Goal: Task Accomplishment & Management: Manage account settings

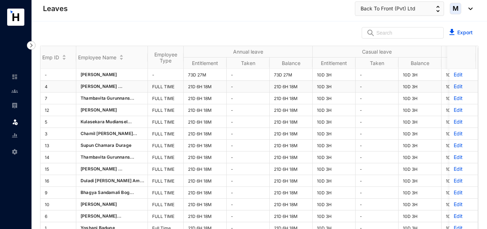
click at [454, 87] on p "Edit" at bounding box center [464, 86] width 20 height 7
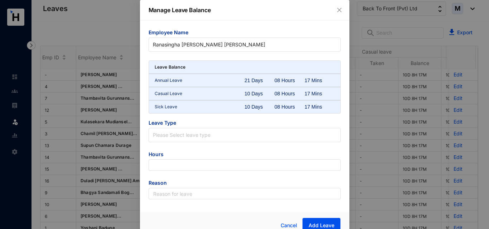
click at [261, 87] on div "Annual Leave 21 Days 08 Hours 17 Mins" at bounding box center [245, 80] width 192 height 13
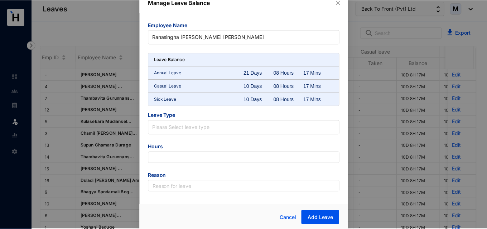
scroll to position [9, 0]
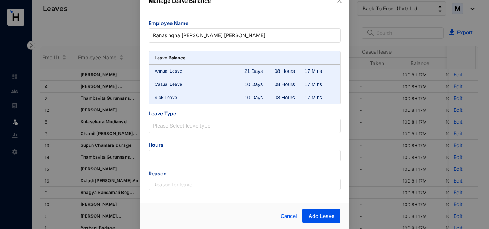
click at [256, 100] on div "10 Days" at bounding box center [259, 97] width 30 height 7
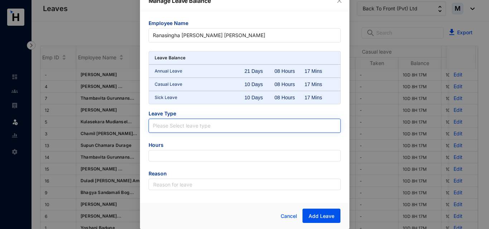
click at [199, 128] on input "search" at bounding box center [245, 124] width 184 height 11
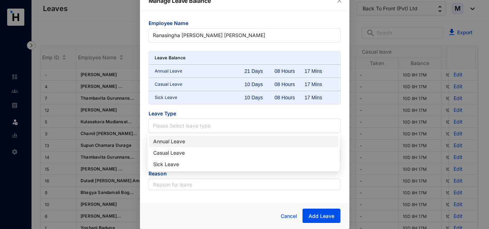
click at [146, 126] on div "Employee Name [PERSON_NAME] [PERSON_NAME] Leave Balance Annual Leave 21 Days 08…" at bounding box center [244, 105] width 209 height 188
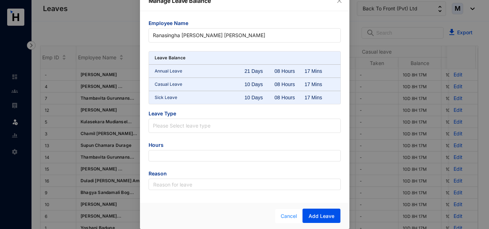
click at [286, 217] on span "Cancel" at bounding box center [289, 217] width 16 height 8
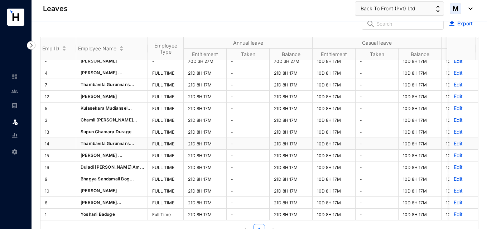
scroll to position [10, 0]
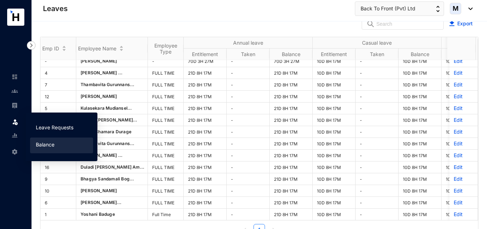
click at [49, 126] on link "Leave Requests" at bounding box center [55, 128] width 38 height 6
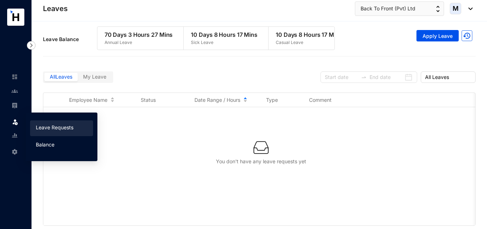
click at [44, 145] on link "Balance" at bounding box center [45, 145] width 19 height 6
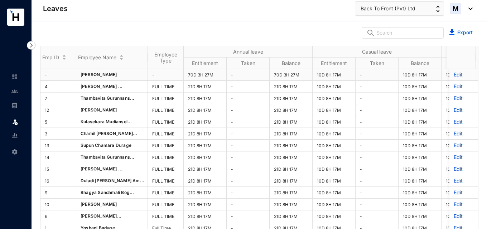
click at [454, 73] on p "Edit" at bounding box center [464, 74] width 20 height 7
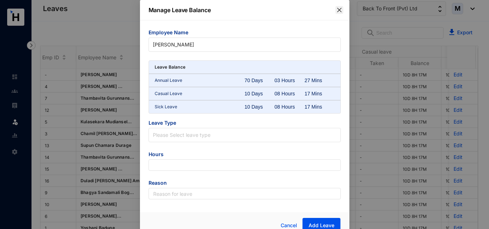
click at [340, 11] on icon "close" at bounding box center [339, 10] width 6 height 6
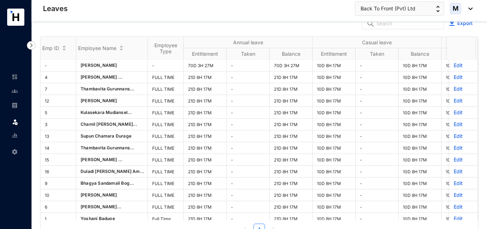
scroll to position [10, 0]
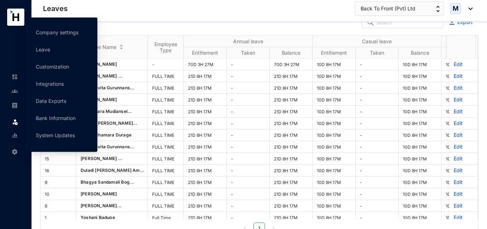
click at [15, 153] on img at bounding box center [14, 152] width 6 height 6
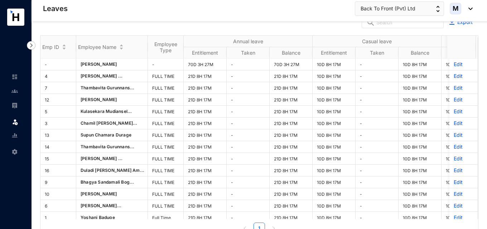
click at [180, 20] on header "Leaves Back To Front (Pvt) Ltd M" at bounding box center [258, 10] width 455 height 21
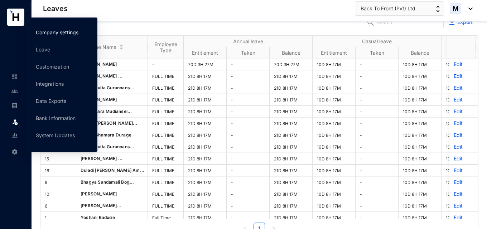
click at [54, 35] on link "Company settings" at bounding box center [57, 32] width 43 height 6
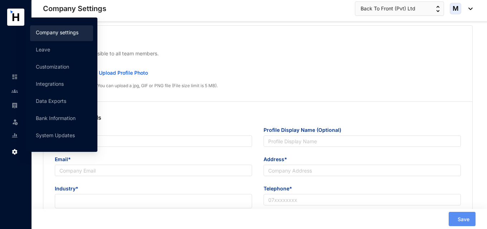
click at [252, 110] on div "Company Details Company Name* Profile Display Name (Optional) Email* Address* I…" at bounding box center [257, 180] width 429 height 156
click at [200, 110] on div "Company Details Company Name* Profile Display Name (Optional) Email* Address* I…" at bounding box center [257, 180] width 429 height 156
click at [80, 33] on div "Company Logo This logo will be visible to all team members. B Upload Profile Ph…" at bounding box center [257, 64] width 429 height 76
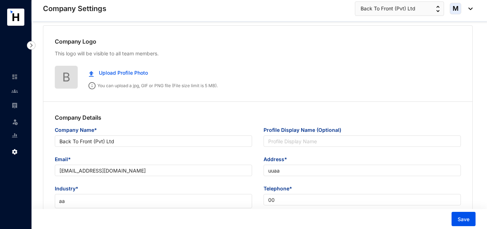
type input "Back To Front (Pvt) Ltd"
type input "[EMAIL_ADDRESS][DOMAIN_NAME]"
type input "uuaa"
type input "00"
type input "01"
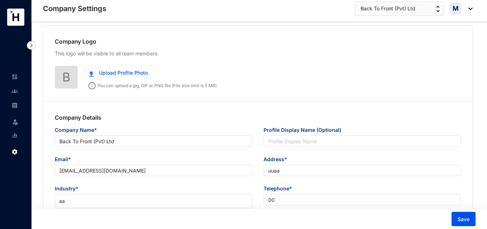
type input "1"
type input "2"
type input "8.3"
type input "22"
radio input "true"
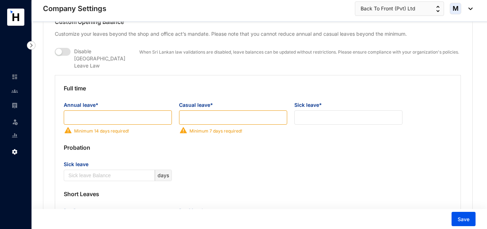
scroll to position [547, 0]
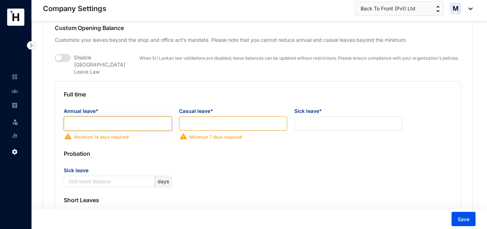
click at [149, 118] on input "Annual leave*" at bounding box center [118, 124] width 108 height 14
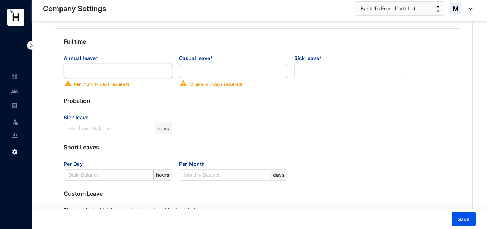
scroll to position [597, 0]
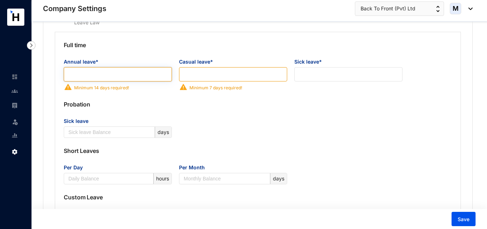
click at [104, 67] on input "Annual leave*" at bounding box center [118, 74] width 108 height 14
type input "21"
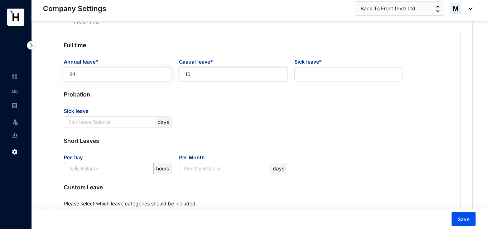
type input "10"
click at [246, 128] on p "Short Leaves" at bounding box center [258, 141] width 388 height 26
click at [333, 68] on input "Sick leave*" at bounding box center [348, 74] width 108 height 14
type input "0"
click at [328, 107] on div "Sick leave days" at bounding box center [257, 117] width 395 height 21
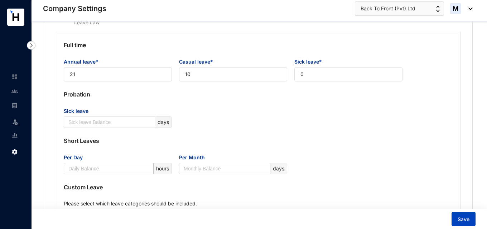
click at [463, 221] on span "Save" at bounding box center [463, 219] width 12 height 7
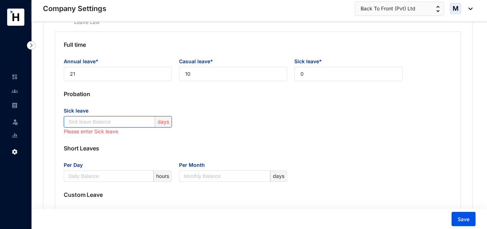
click at [115, 117] on input "Sick leave" at bounding box center [110, 122] width 85 height 11
type input "0"
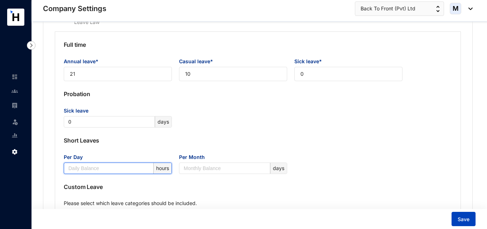
click at [466, 217] on span "Save" at bounding box center [463, 219] width 12 height 7
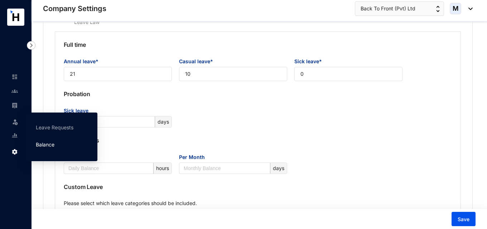
click at [47, 143] on link "Balance" at bounding box center [45, 145] width 19 height 6
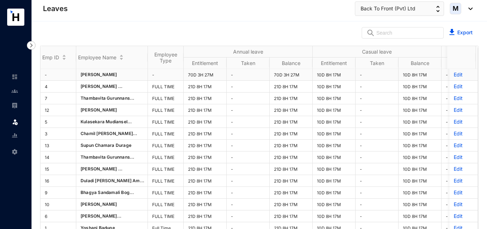
click at [454, 75] on p "Edit" at bounding box center [464, 74] width 20 height 7
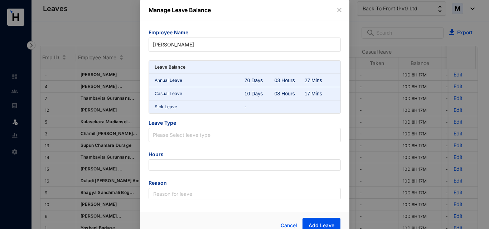
click at [248, 83] on div "70 Days" at bounding box center [259, 80] width 30 height 7
click at [246, 85] on div "Annual Leave 70 Days 03 Hours 27 Mins" at bounding box center [245, 80] width 192 height 13
click at [332, 13] on p "Manage Leave Balance" at bounding box center [245, 10] width 192 height 9
click at [339, 11] on icon "close" at bounding box center [339, 10] width 4 height 4
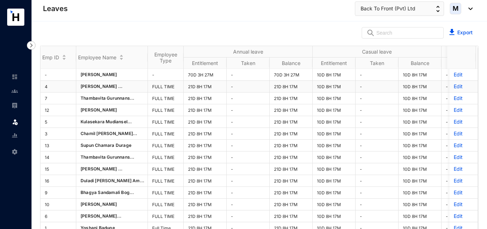
click at [454, 87] on p "Edit" at bounding box center [464, 86] width 20 height 7
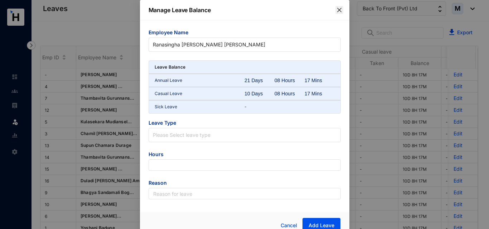
click at [340, 11] on icon "close" at bounding box center [339, 10] width 6 height 6
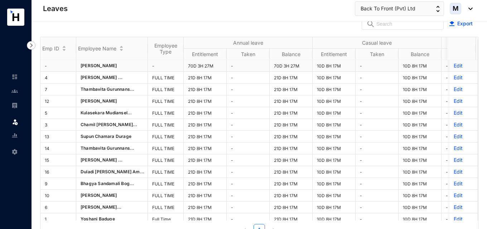
click at [454, 67] on p "Edit" at bounding box center [464, 65] width 20 height 7
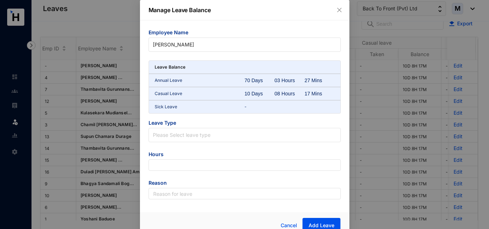
click at [171, 84] on p "Annual Leave" at bounding box center [200, 80] width 90 height 7
click at [173, 111] on div "Sick Leave -" at bounding box center [245, 107] width 192 height 13
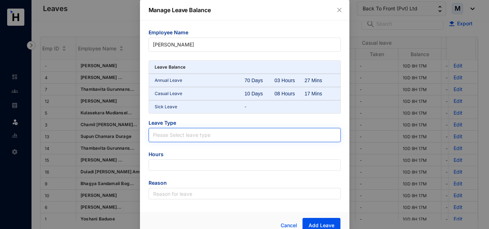
click at [168, 128] on div "Please Select leave type" at bounding box center [245, 135] width 192 height 14
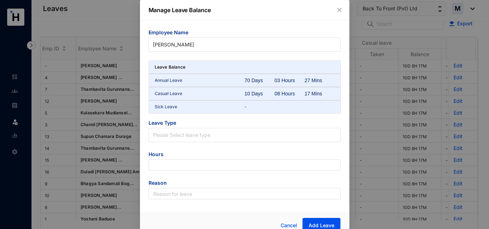
click at [198, 118] on form "Employee Name [PERSON_NAME] Leave Balance Annual Leave 70 Days 03 Hours 27 Mins…" at bounding box center [245, 114] width 192 height 171
click at [338, 11] on icon "close" at bounding box center [339, 10] width 6 height 6
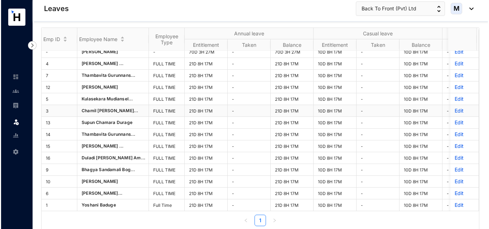
scroll to position [10, 0]
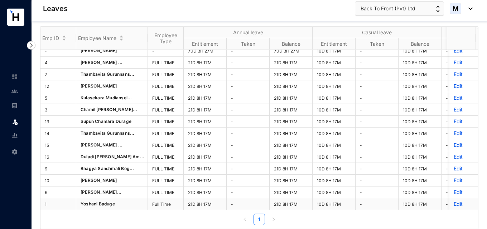
click at [454, 201] on p "Edit" at bounding box center [464, 204] width 20 height 7
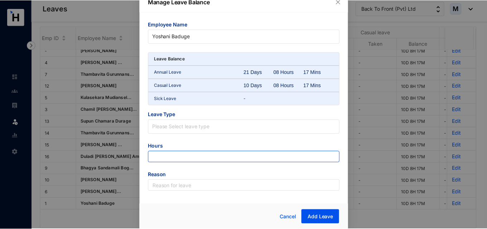
scroll to position [9, 0]
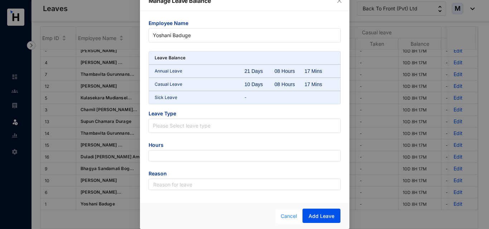
click at [289, 218] on span "Cancel" at bounding box center [289, 217] width 16 height 8
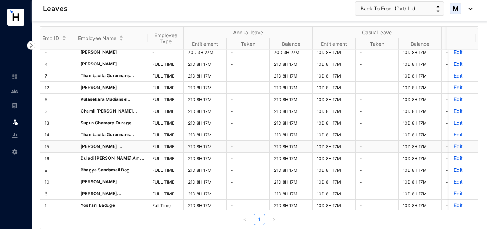
scroll to position [10, 0]
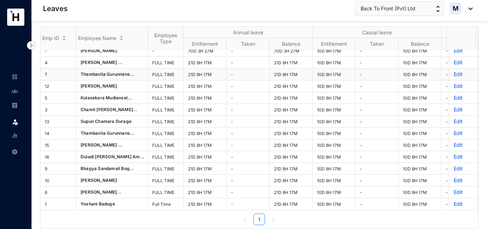
click at [454, 71] on p "Edit" at bounding box center [464, 74] width 20 height 7
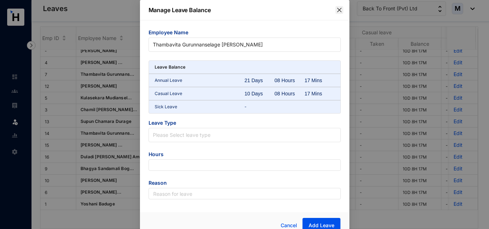
click at [339, 8] on icon "close" at bounding box center [339, 10] width 6 height 6
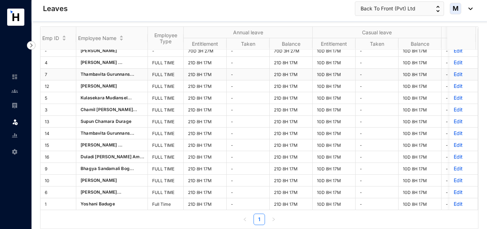
click at [454, 71] on p "Edit" at bounding box center [464, 74] width 20 height 7
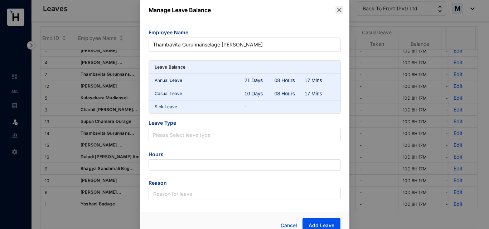
click at [337, 8] on icon "close" at bounding box center [339, 10] width 4 height 4
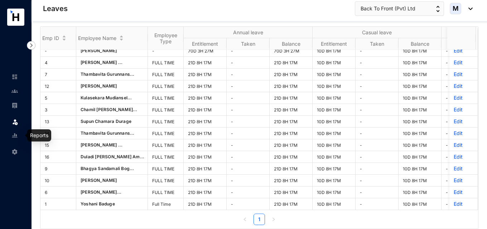
click at [14, 136] on img at bounding box center [14, 135] width 6 height 6
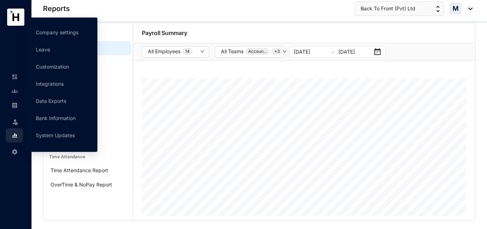
click at [13, 152] on img at bounding box center [14, 152] width 6 height 6
click at [50, 49] on link "Leave" at bounding box center [43, 50] width 14 height 6
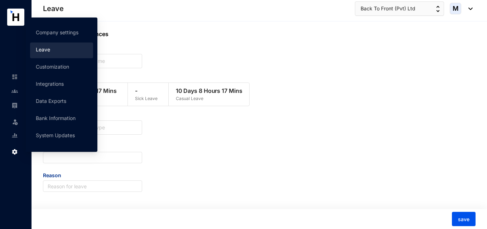
scroll to position [0, 0]
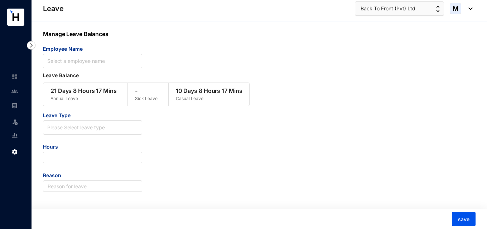
click at [18, 151] on img at bounding box center [14, 152] width 6 height 6
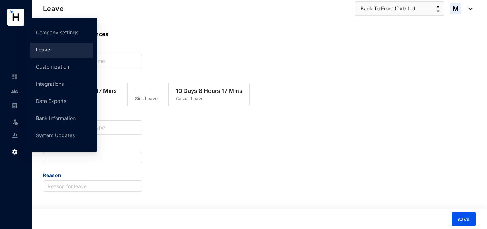
click at [50, 53] on link "Leave" at bounding box center [43, 50] width 14 height 6
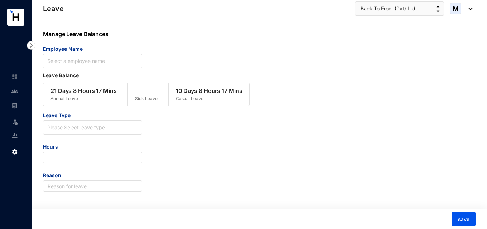
click at [17, 152] on img at bounding box center [14, 152] width 6 height 6
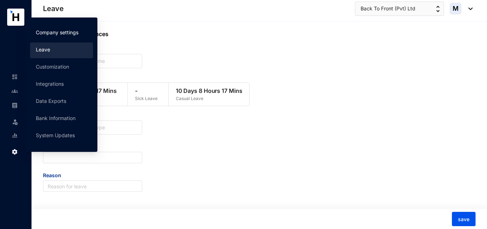
click at [56, 29] on link "Company settings" at bounding box center [57, 32] width 43 height 6
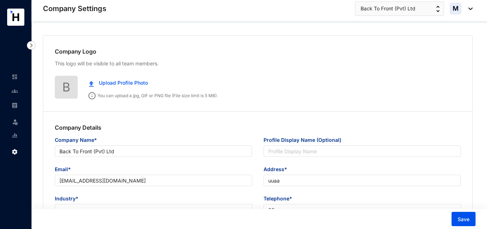
type input "Back To Front (Pvt) Ltd"
type input "[EMAIL_ADDRESS][DOMAIN_NAME]"
type input "uuaa"
type input "00"
type input "01"
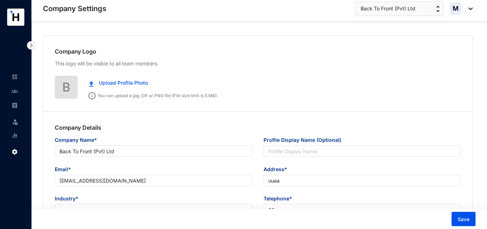
type input "1"
type input "2"
type input "8.3"
type input "22"
radio input "true"
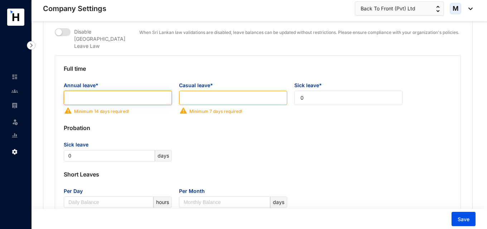
click at [101, 92] on input "Annual leave*" at bounding box center [118, 98] width 108 height 14
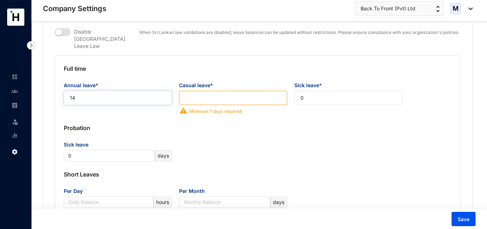
type input "14"
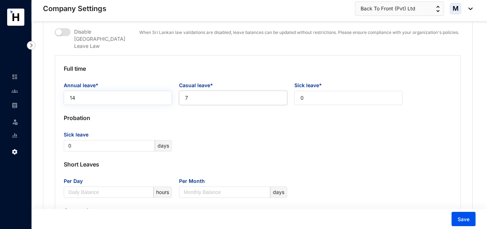
type input "7"
type input "10"
click at [230, 160] on p "Short Leaves" at bounding box center [258, 165] width 388 height 26
click at [460, 220] on span "Save" at bounding box center [463, 219] width 12 height 7
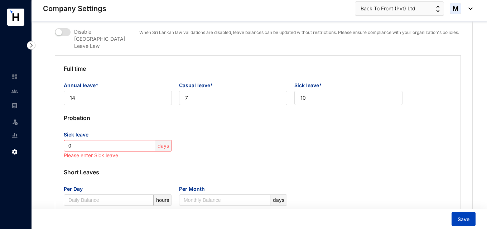
scroll to position [597, 0]
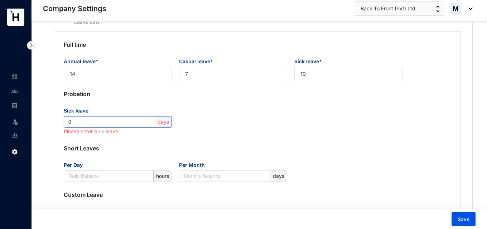
click at [86, 117] on input "0" at bounding box center [110, 122] width 85 height 11
type input "0"
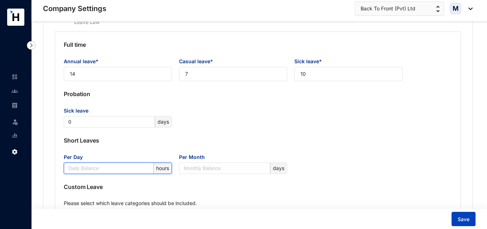
click at [463, 223] on button "Save" at bounding box center [463, 219] width 24 height 14
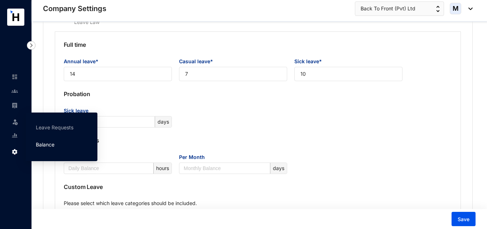
click at [40, 144] on link "Balance" at bounding box center [45, 145] width 19 height 6
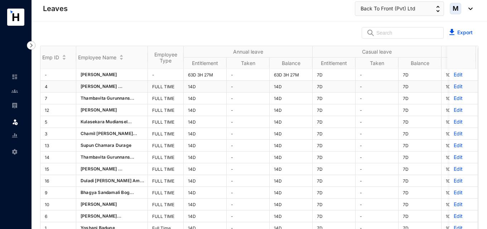
click at [454, 88] on p "Edit" at bounding box center [464, 86] width 20 height 7
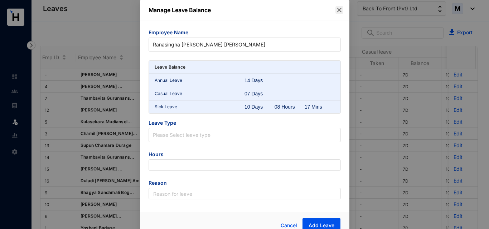
click at [339, 11] on icon "close" at bounding box center [339, 10] width 4 height 4
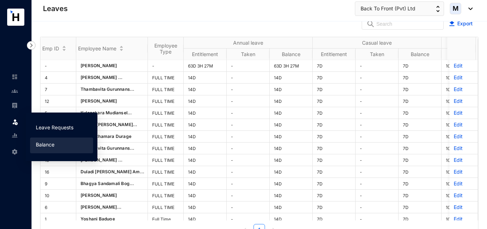
click at [38, 125] on link "Leave Requests" at bounding box center [55, 128] width 38 height 6
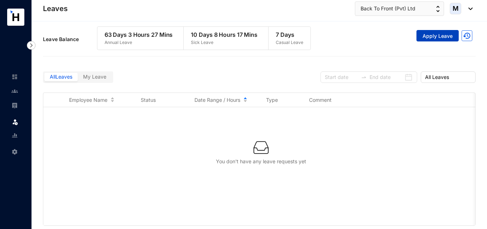
click at [438, 37] on span "Apply Leave" at bounding box center [437, 36] width 30 height 7
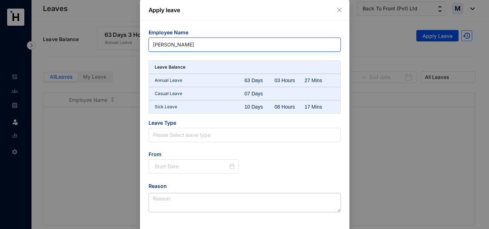
click at [181, 48] on span "[PERSON_NAME]" at bounding box center [245, 44] width 184 height 11
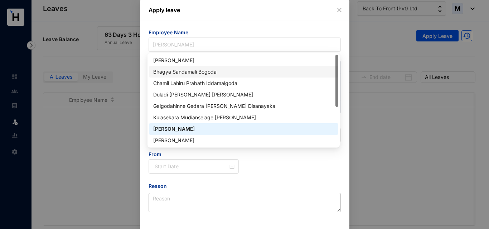
click at [182, 71] on div "Bhagya Sandamali Bogoda" at bounding box center [243, 72] width 181 height 8
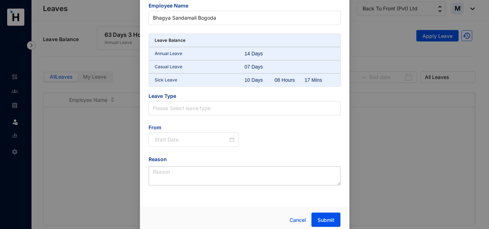
scroll to position [31, 0]
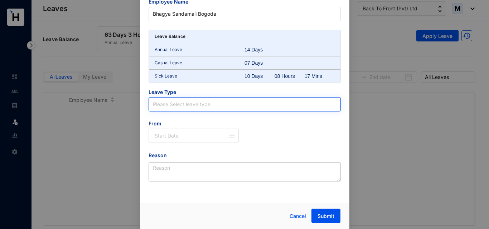
click at [174, 104] on input "search" at bounding box center [245, 105] width 184 height 14
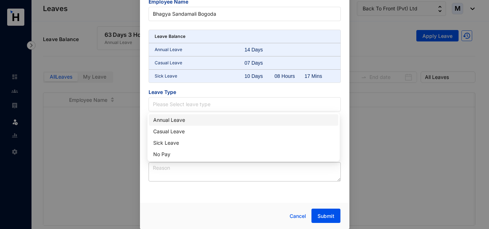
click at [174, 122] on div "Annual Leave" at bounding box center [243, 120] width 181 height 8
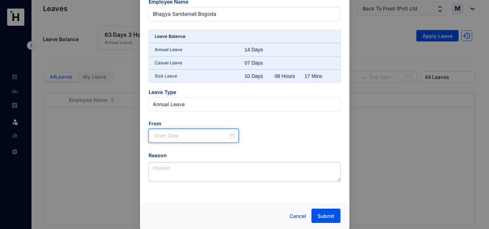
click at [224, 138] on input at bounding box center [192, 136] width 74 height 8
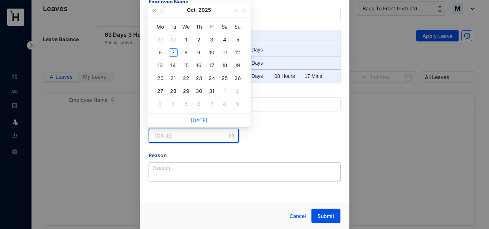
click at [175, 53] on div "7" at bounding box center [173, 52] width 9 height 9
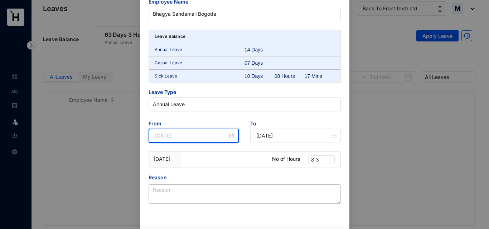
type input "[DATE]"
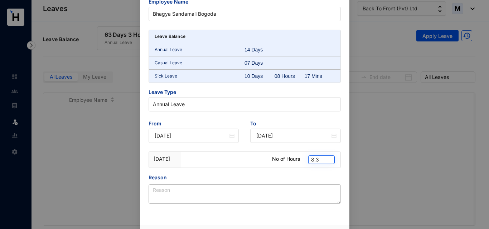
click at [318, 161] on span "8.3" at bounding box center [321, 160] width 21 height 8
click at [304, 176] on div "Reason" at bounding box center [245, 179] width 192 height 11
click at [318, 161] on span "8.3" at bounding box center [321, 160] width 21 height 8
click at [312, 170] on div "Employee Name Bhagya Sandamali Bogoda Leave Balance Annual Leave 14 Days Casual…" at bounding box center [245, 101] width 192 height 206
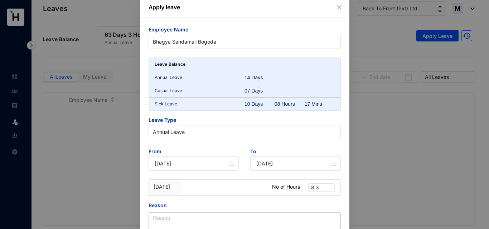
scroll to position [0, 0]
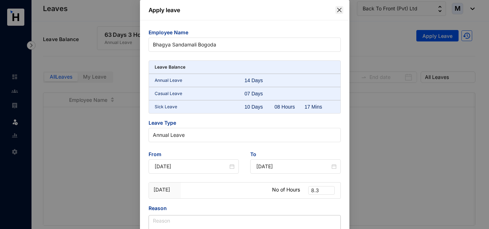
click at [337, 13] on icon "close" at bounding box center [339, 10] width 6 height 6
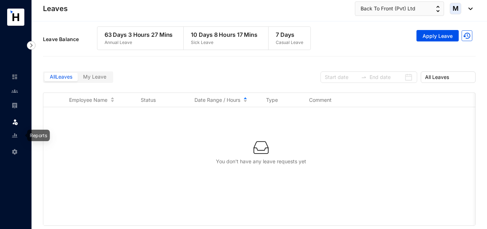
click at [13, 136] on img at bounding box center [14, 135] width 6 height 6
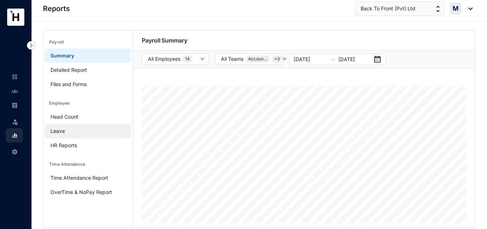
click at [61, 131] on link "Leave" at bounding box center [57, 131] width 14 height 6
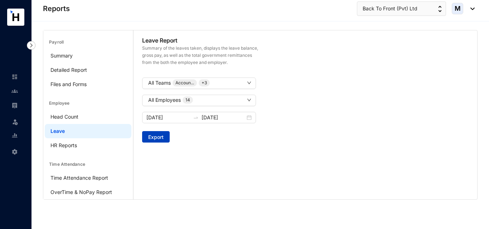
click at [163, 138] on span "Export" at bounding box center [155, 137] width 15 height 7
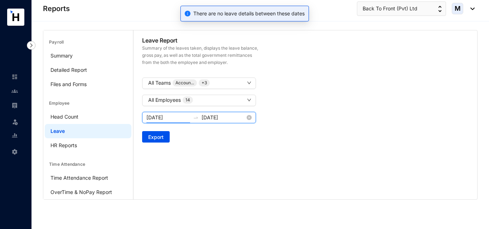
click at [165, 116] on input "[DATE]" at bounding box center [168, 118] width 44 height 8
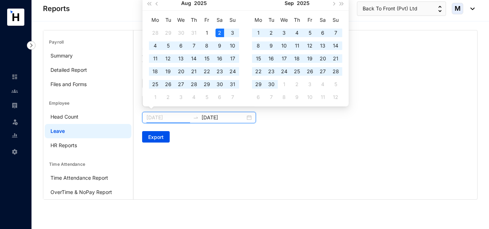
type input "[DATE]"
click at [206, 30] on div "1" at bounding box center [207, 33] width 9 height 9
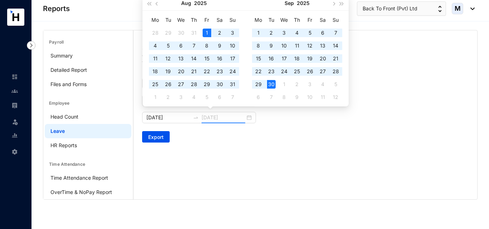
click at [270, 84] on div "30" at bounding box center [271, 84] width 9 height 9
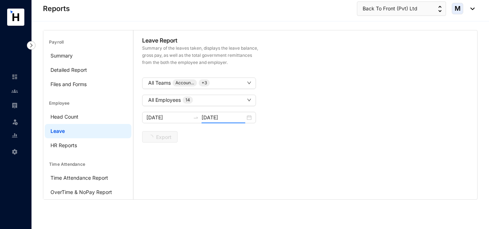
type input "[DATE]"
click at [265, 148] on div "Leave Report Summary of the leaves taken, displays the leave balance, gross pay…" at bounding box center [306, 89] width 344 height 118
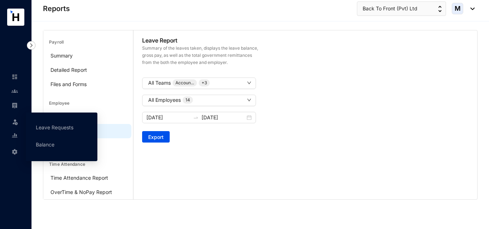
click at [15, 123] on img at bounding box center [14, 121] width 7 height 7
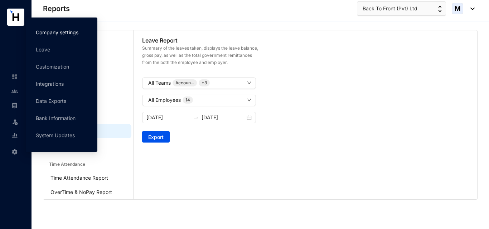
click at [57, 31] on link "Company settings" at bounding box center [57, 32] width 43 height 6
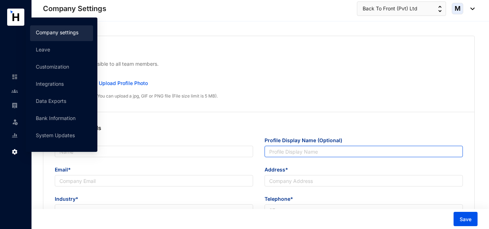
click at [265, 104] on div "Company Logo This logo will be visible to all team members. B Upload Profile Ph…" at bounding box center [258, 74] width 431 height 76
click at [226, 76] on div "Company Logo This logo will be visible to all team members. B Upload Profile Ph…" at bounding box center [258, 74] width 431 height 76
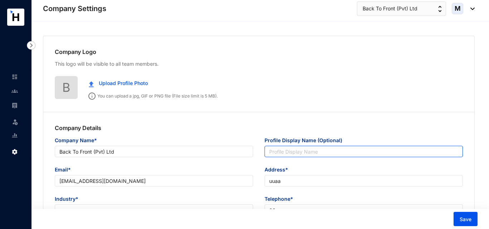
type input "Back To Front (Pvt) Ltd"
type input "[EMAIL_ADDRESS][DOMAIN_NAME]"
type input "uuaa"
type input "00"
type input "01"
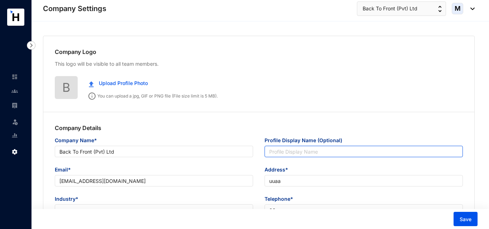
type input "1"
type input "2"
type input "8.3"
type input "22"
radio input "true"
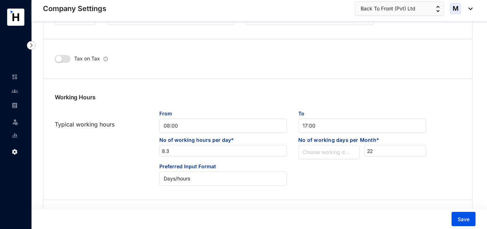
scroll to position [394, 0]
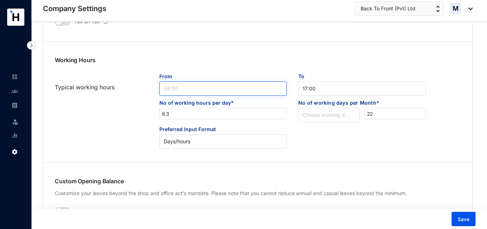
click at [176, 88] on span "08:00" at bounding box center [223, 88] width 119 height 11
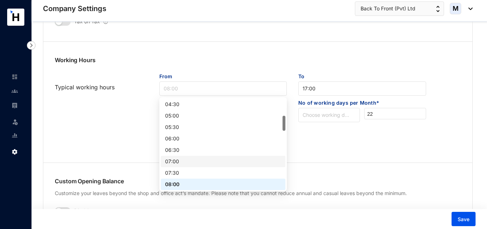
scroll to position [175, 0]
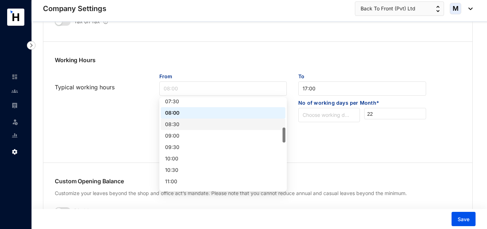
click at [181, 126] on div "08:30" at bounding box center [223, 125] width 116 height 8
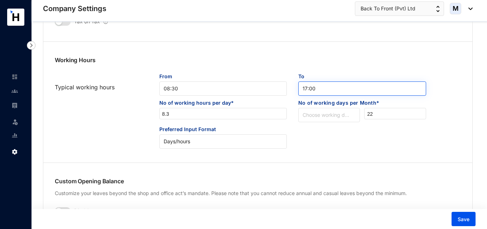
click at [339, 89] on span "17:00" at bounding box center [361, 88] width 119 height 11
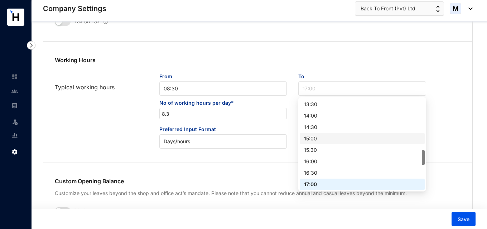
scroll to position [345, 0]
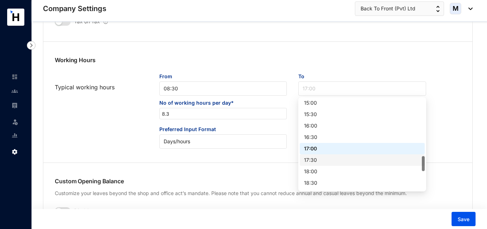
click at [317, 160] on div "17:30" at bounding box center [362, 160] width 116 height 8
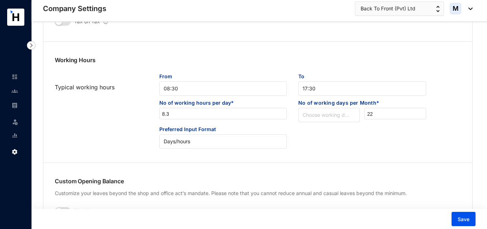
click at [232, 156] on div "Working Hours Typical working hours From 08:30 To 17:30 17:30 No of working hou…" at bounding box center [257, 102] width 429 height 116
click at [185, 112] on input "8.3" at bounding box center [223, 113] width 127 height 11
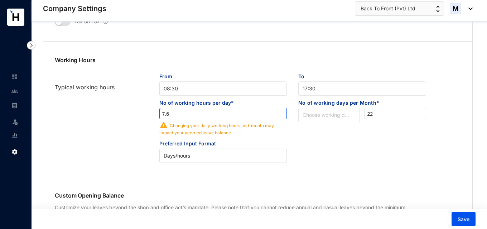
type input "7.6"
click at [311, 152] on div "Preferred Input Format Days/hours" at bounding box center [257, 151] width 417 height 23
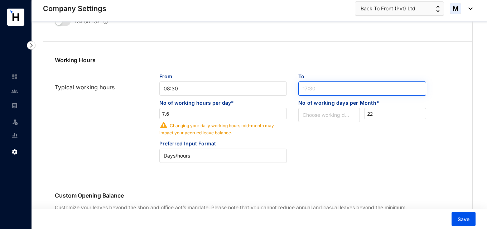
click at [310, 87] on span "17:30" at bounding box center [361, 88] width 119 height 11
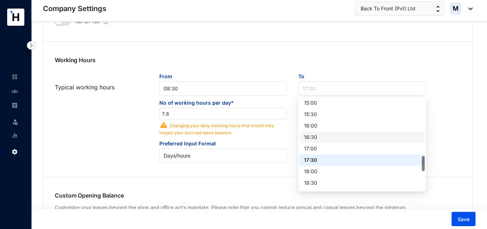
click at [317, 138] on div "16:30" at bounding box center [362, 138] width 116 height 8
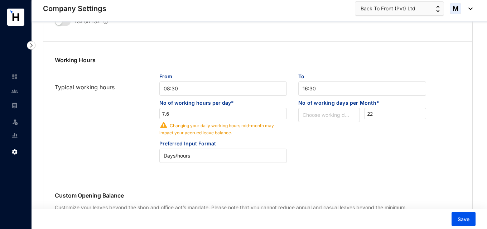
click at [315, 157] on div "Preferred Input Format Days/hours" at bounding box center [257, 151] width 417 height 23
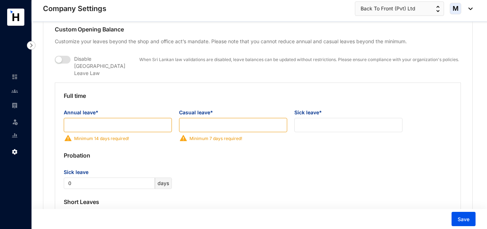
scroll to position [573, 0]
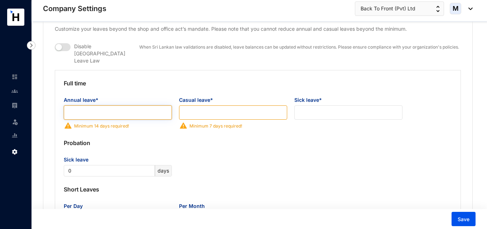
click at [144, 108] on input "Annual leave*" at bounding box center [118, 113] width 108 height 14
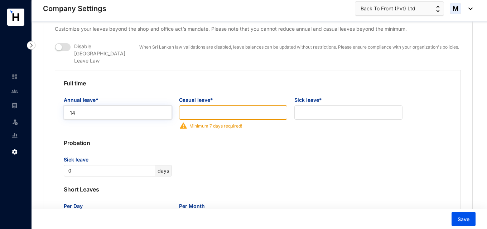
type input "14"
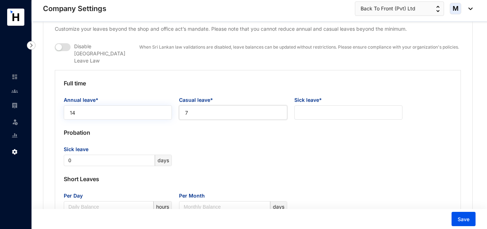
type input "7"
type input "10"
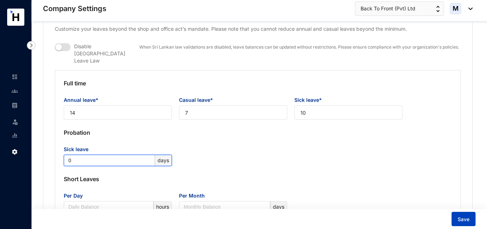
click at [461, 222] on span "Save" at bounding box center [463, 219] width 12 height 7
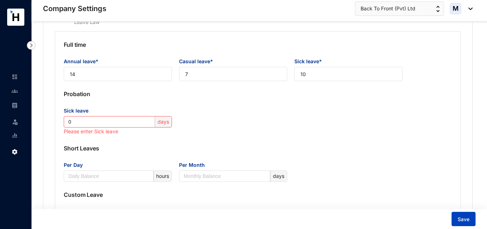
scroll to position [612, 0]
click at [137, 119] on input "0" at bounding box center [110, 121] width 85 height 11
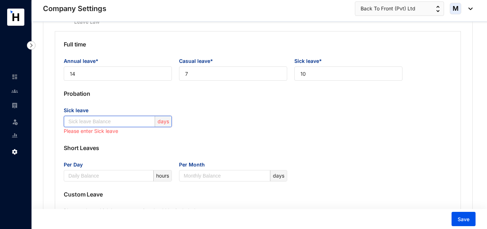
type input "0"
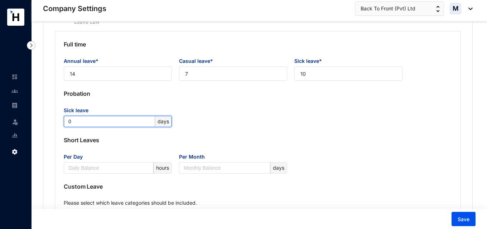
click at [290, 154] on div "Per Month days" at bounding box center [232, 163] width 115 height 21
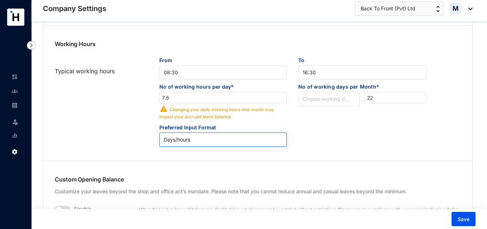
scroll to position [397, 0]
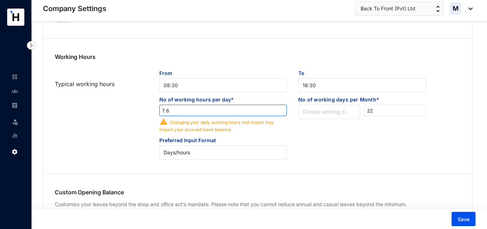
click at [186, 114] on input "7.6" at bounding box center [223, 110] width 127 height 11
type input "7.5"
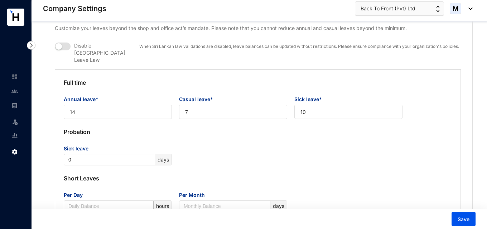
scroll to position [576, 0]
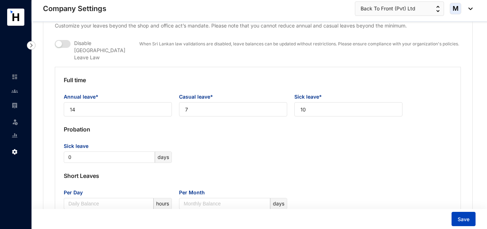
click at [456, 220] on button "Save" at bounding box center [463, 219] width 24 height 14
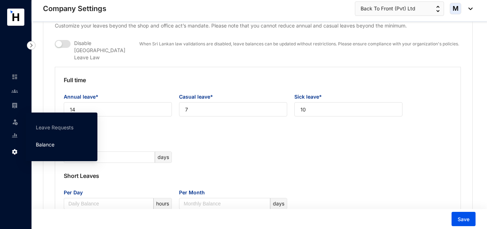
click at [49, 143] on link "Balance" at bounding box center [45, 145] width 19 height 6
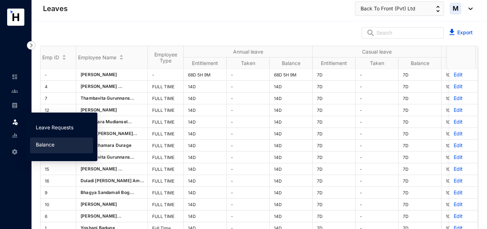
click at [38, 129] on link "Leave Requests" at bounding box center [55, 128] width 38 height 6
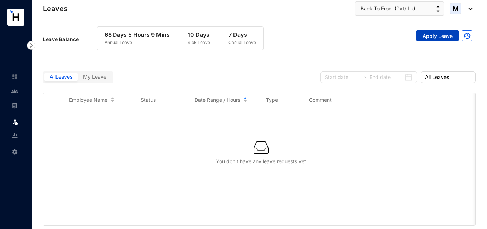
click at [436, 34] on span "Apply Leave" at bounding box center [437, 36] width 30 height 7
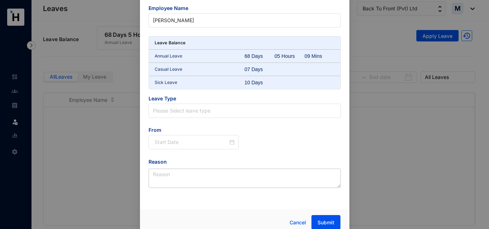
scroll to position [31, 0]
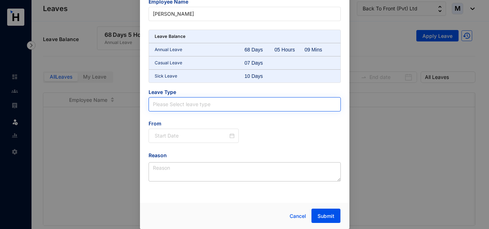
click at [203, 103] on input "search" at bounding box center [245, 105] width 184 height 14
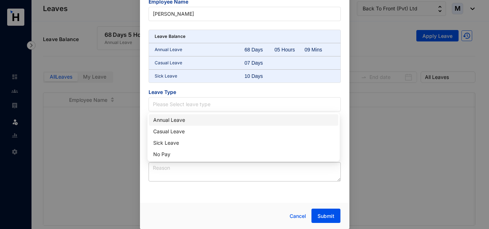
click at [185, 118] on div "Annual Leave" at bounding box center [243, 120] width 181 height 8
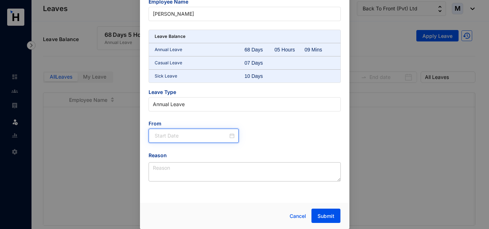
click at [186, 139] on input at bounding box center [192, 136] width 74 height 8
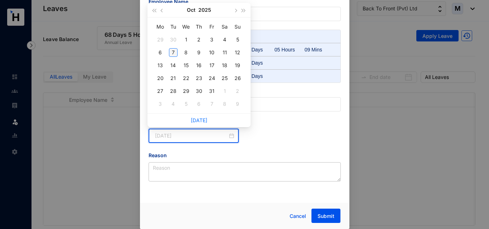
click at [177, 51] on div "7" at bounding box center [173, 52] width 9 height 9
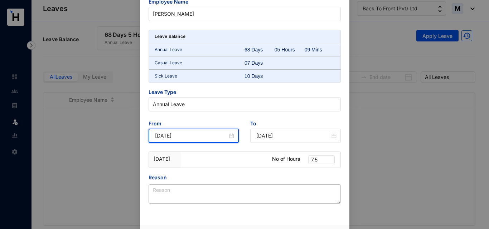
type input "[DATE]"
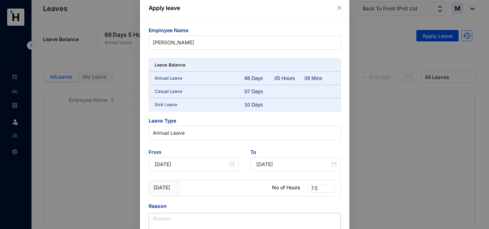
scroll to position [0, 0]
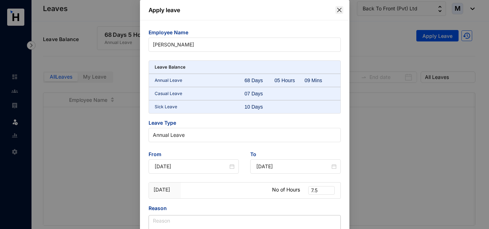
click at [336, 11] on icon "close" at bounding box center [339, 10] width 6 height 6
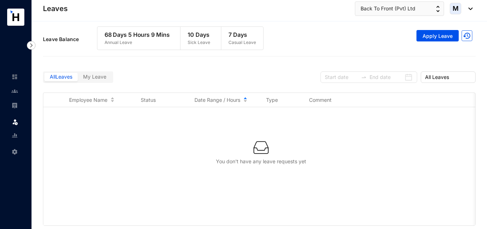
click at [98, 75] on span "My Leave" at bounding box center [94, 77] width 23 height 6
click at [78, 79] on input "My Leave" at bounding box center [78, 79] width 0 height 0
click at [406, 81] on div at bounding box center [427, 77] width 97 height 11
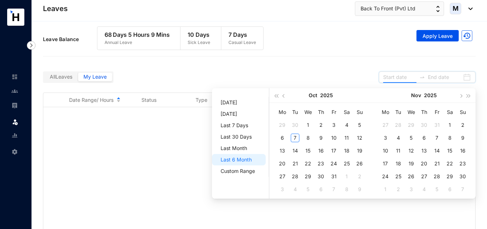
click at [402, 77] on input at bounding box center [399, 77] width 33 height 8
type input "[DATE]"
click at [307, 126] on div "1" at bounding box center [308, 125] width 9 height 9
type input "[DATE]"
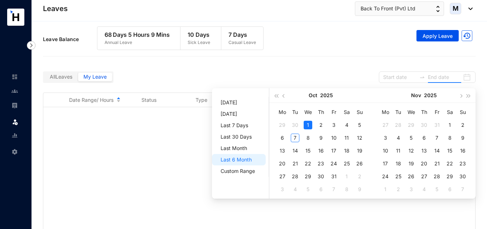
click at [64, 81] on label "All Leaves" at bounding box center [61, 77] width 34 height 8
click at [44, 79] on input "All Leaves" at bounding box center [44, 79] width 0 height 0
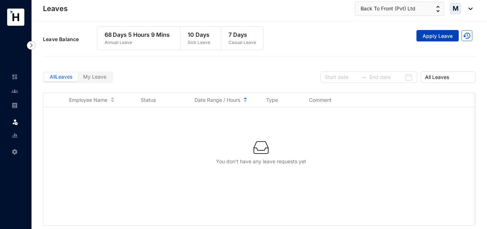
click at [425, 37] on span "Apply Leave" at bounding box center [437, 36] width 30 height 7
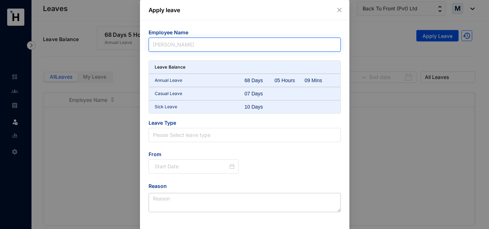
click at [209, 43] on span "[PERSON_NAME]" at bounding box center [245, 44] width 184 height 11
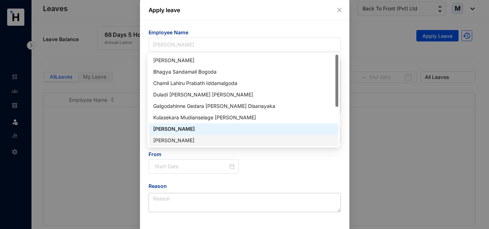
click at [312, 163] on div "From" at bounding box center [245, 166] width 204 height 31
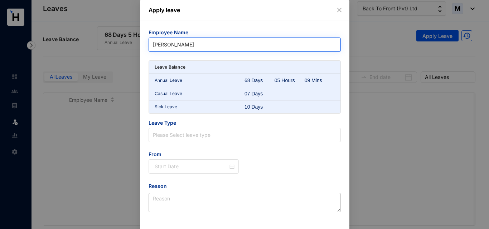
click at [185, 49] on span "[PERSON_NAME]" at bounding box center [245, 44] width 184 height 11
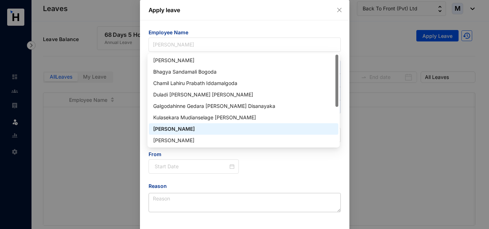
click at [189, 129] on div "[PERSON_NAME]" at bounding box center [243, 129] width 181 height 8
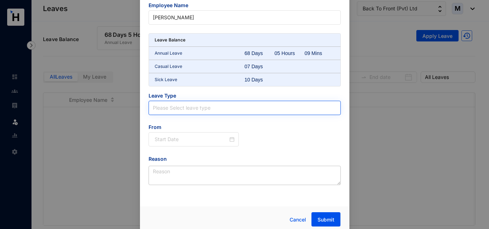
scroll to position [31, 0]
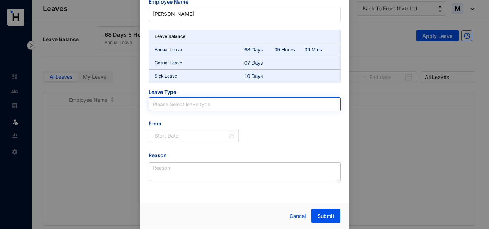
click at [211, 105] on input "search" at bounding box center [245, 105] width 184 height 14
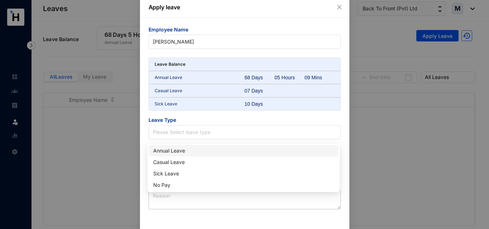
scroll to position [0, 0]
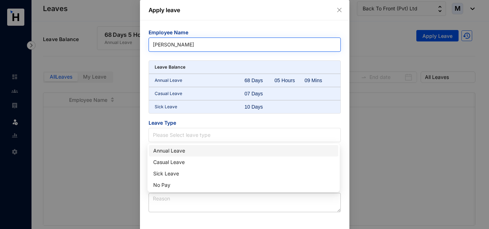
click at [191, 47] on span "[PERSON_NAME]" at bounding box center [245, 44] width 184 height 11
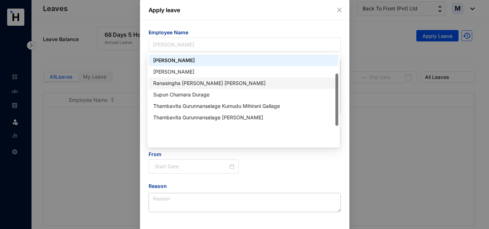
scroll to position [33, 0]
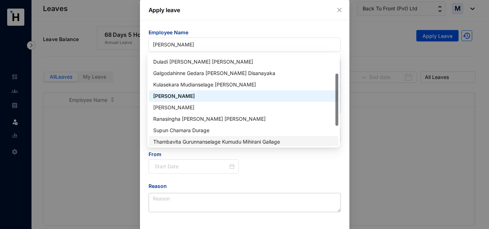
click at [271, 167] on div "From" at bounding box center [245, 166] width 204 height 31
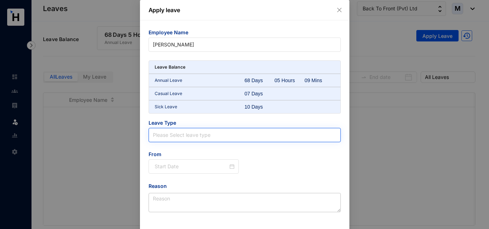
click at [211, 142] on div "Please Select leave type" at bounding box center [245, 135] width 192 height 14
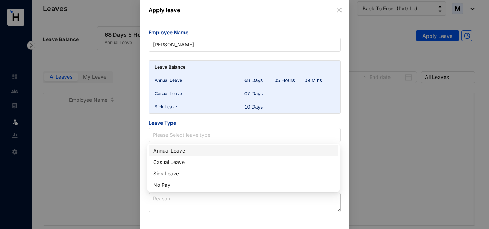
click at [200, 152] on div "Annual Leave" at bounding box center [243, 151] width 181 height 8
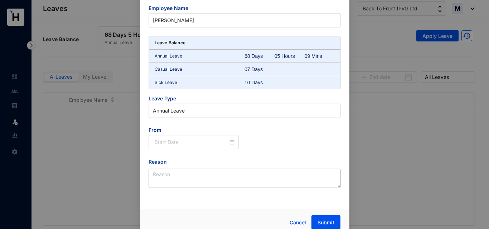
scroll to position [31, 0]
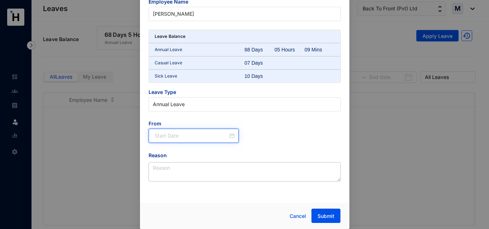
click at [195, 134] on input at bounding box center [192, 136] width 74 height 8
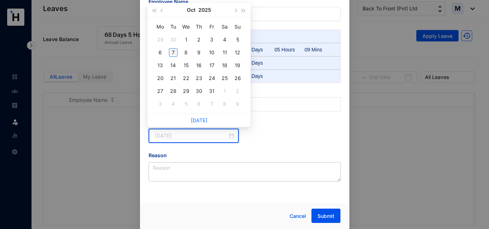
type input "[DATE]"
click at [175, 52] on div "7" at bounding box center [173, 52] width 9 height 9
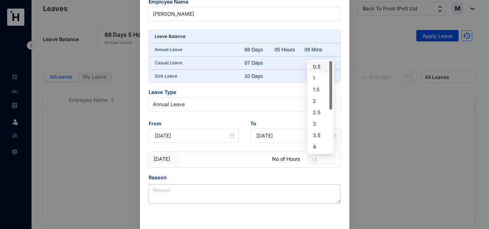
drag, startPoint x: 318, startPoint y: 162, endPoint x: 269, endPoint y: 165, distance: 48.4
click at [298, 162] on div "[DATE] No of Hours 7.5" at bounding box center [245, 160] width 192 height 16
click at [261, 164] on div at bounding box center [229, 160] width 80 height 16
click at [324, 163] on span "7.5" at bounding box center [321, 160] width 21 height 8
click at [285, 175] on div "Reason" at bounding box center [245, 179] width 192 height 11
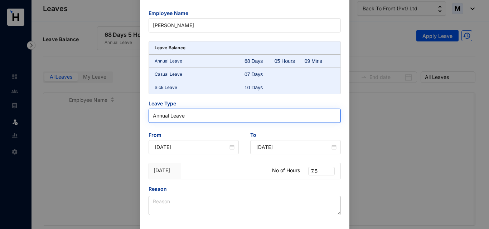
scroll to position [0, 0]
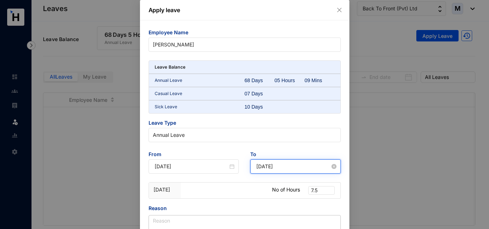
click at [284, 166] on input "[DATE]" at bounding box center [293, 167] width 74 height 8
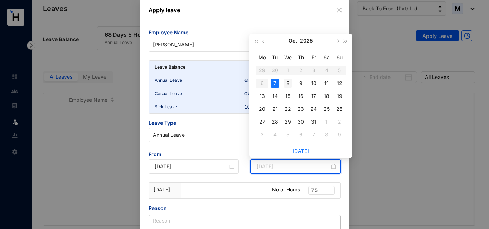
type input "[DATE]"
click at [285, 84] on div "8" at bounding box center [287, 83] width 9 height 9
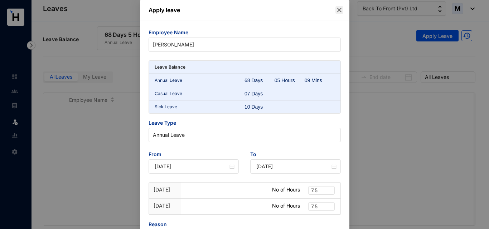
click at [339, 12] on icon "close" at bounding box center [339, 10] width 6 height 6
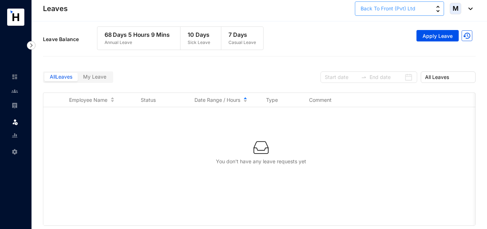
click at [416, 14] on button "Back To Front (Pvt) Ltd" at bounding box center [399, 8] width 89 height 14
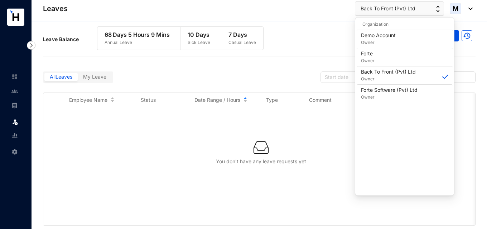
click at [238, 56] on div at bounding box center [259, 56] width 432 height 0
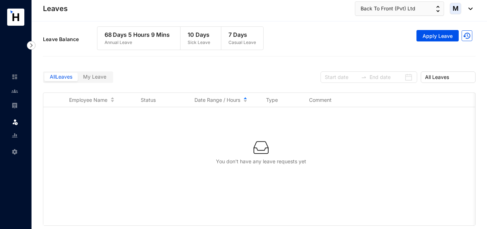
click at [113, 42] on p "Annual Leave" at bounding box center [137, 42] width 65 height 7
click at [11, 137] on img at bounding box center [14, 135] width 6 height 6
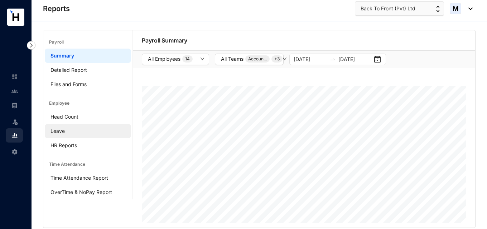
click at [60, 132] on link "Leave" at bounding box center [57, 131] width 14 height 6
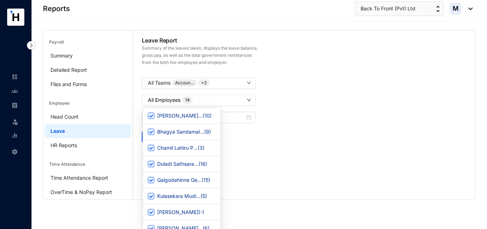
click at [246, 100] on button "All Employees 14" at bounding box center [199, 100] width 114 height 11
click at [151, 114] on input "[PERSON_NAME]... ( 10 )" at bounding box center [150, 116] width 6 height 6
checkbox input "false"
click at [149, 132] on input "Bhagya Sandamal... ( 9 )" at bounding box center [150, 132] width 6 height 6
checkbox input "false"
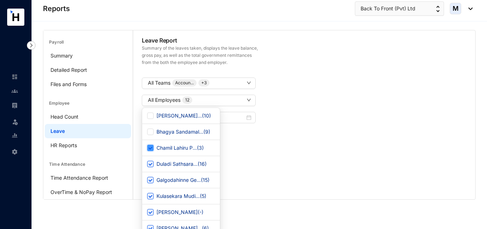
click at [149, 149] on input "Chamil Lahiru P... ( 3 )" at bounding box center [150, 148] width 6 height 6
checkbox input "false"
click at [147, 163] on input "Duladi Sathsara... ( 16 )" at bounding box center [150, 164] width 6 height 6
checkbox input "false"
click at [151, 179] on input "Galgodahinne Ge... ( 15 )" at bounding box center [150, 180] width 6 height 6
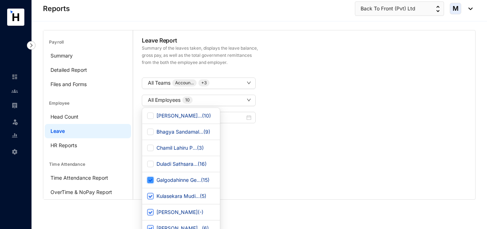
checkbox input "false"
click at [150, 200] on label "Kulasekara Mudi... ( 5 )" at bounding box center [178, 197] width 62 height 8
click at [150, 200] on input "Kulasekara Mudi... ( 5 )" at bounding box center [150, 196] width 6 height 6
checkbox input "false"
click at [149, 218] on div "[PERSON_NAME] ( - )" at bounding box center [181, 213] width 78 height 16
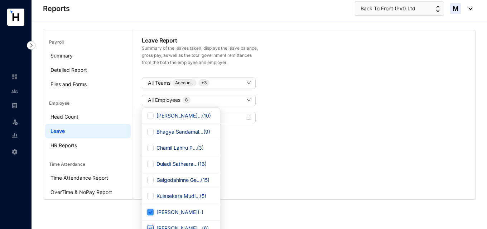
click at [150, 210] on input "[PERSON_NAME] ( - )" at bounding box center [150, 212] width 6 height 6
checkbox input "false"
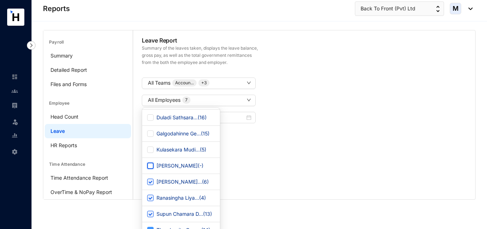
scroll to position [72, 0]
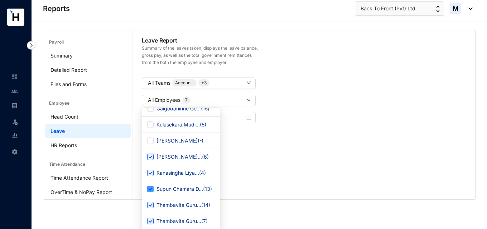
click at [150, 193] on label "Supun Chamara D... ( 13 )" at bounding box center [181, 189] width 68 height 8
click at [150, 193] on input "Supun Chamara D... ( 13 )" at bounding box center [150, 189] width 6 height 6
checkbox input "false"
click at [151, 175] on input "Ranasingha Liya... ( 4 )" at bounding box center [150, 173] width 6 height 6
checkbox input "false"
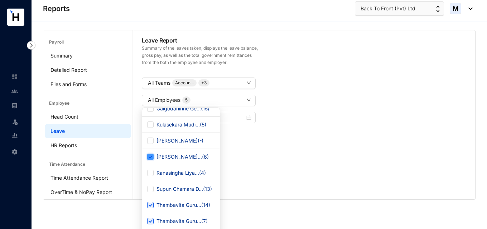
click at [152, 156] on input "[PERSON_NAME]... ( 6 )" at bounding box center [150, 157] width 6 height 6
checkbox input "false"
click at [151, 205] on input "Thambavita Guru... ( 14 )" at bounding box center [150, 205] width 6 height 6
checkbox input "false"
click at [150, 221] on input "Thambavita Guru... ( 7 )" at bounding box center [150, 221] width 6 height 6
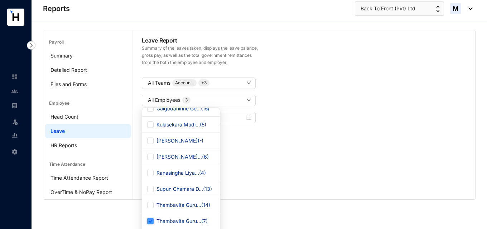
checkbox input "false"
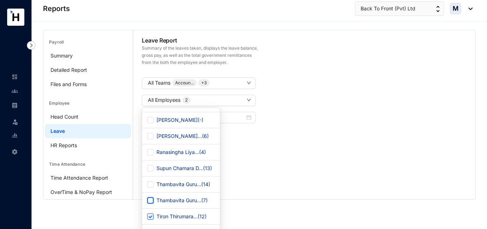
scroll to position [100, 0]
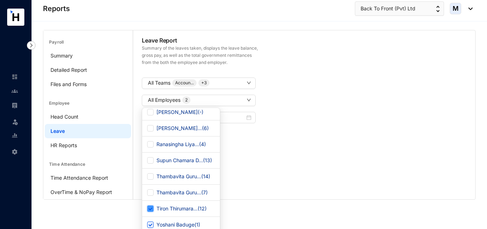
click at [152, 207] on input "Tiron Thirumara... ( 12 )" at bounding box center [150, 209] width 6 height 6
checkbox input "false"
click at [146, 223] on div "[PERSON_NAME] ( 1 )" at bounding box center [181, 225] width 78 height 16
click at [150, 225] on input "[PERSON_NAME] ( 1 )" at bounding box center [150, 225] width 6 height 6
checkbox input "false"
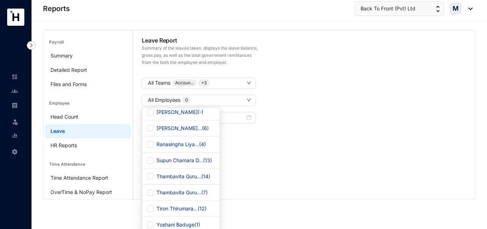
click at [280, 185] on div "Leave Report Summary of the leaves taken, displays the leave balance, gross pay…" at bounding box center [304, 114] width 342 height 169
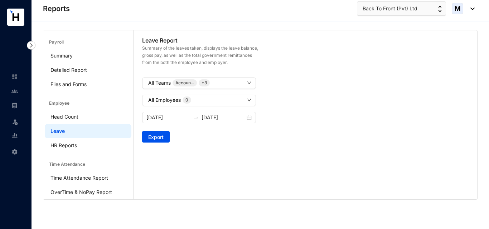
click at [248, 100] on icon "down" at bounding box center [249, 100] width 4 height 4
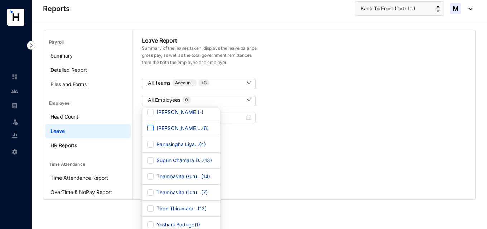
click at [168, 131] on span "[PERSON_NAME]... ( 6 )" at bounding box center [183, 129] width 58 height 8
click at [154, 131] on input "[PERSON_NAME]... ( 6 )" at bounding box center [150, 128] width 6 height 6
checkbox input "true"
click at [258, 154] on div "Leave Report Summary of the leaves taken, displays the leave balance, gross pay…" at bounding box center [304, 114] width 342 height 169
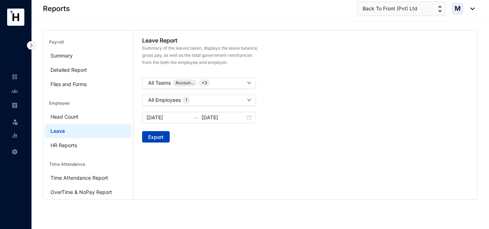
click at [151, 139] on span "Export" at bounding box center [155, 137] width 15 height 7
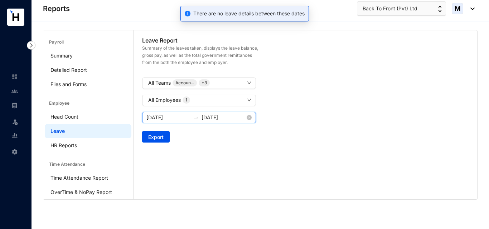
click at [164, 116] on input "[DATE]" at bounding box center [168, 118] width 44 height 8
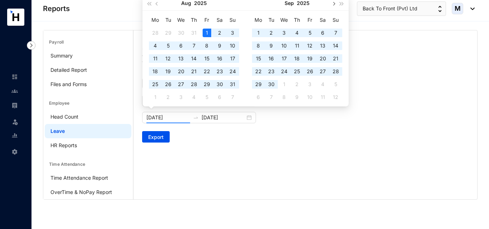
click at [334, 4] on span "button" at bounding box center [334, 4] width 4 height 4
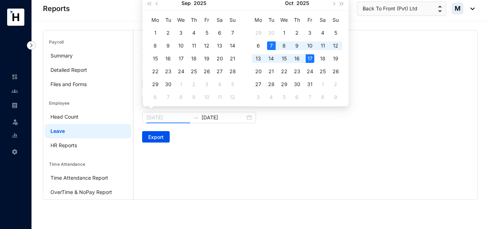
type input "[DATE]"
click at [267, 44] on div "7" at bounding box center [271, 46] width 9 height 9
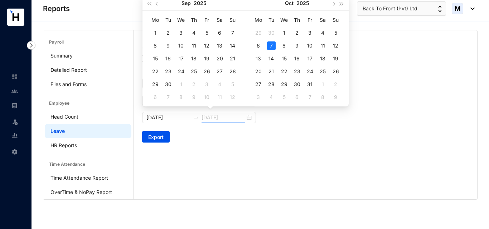
click at [273, 43] on div "7" at bounding box center [271, 46] width 9 height 9
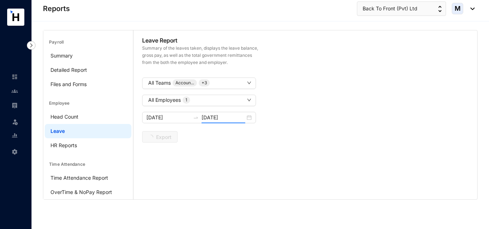
type input "[DATE]"
click at [162, 141] on span "Export" at bounding box center [155, 137] width 15 height 7
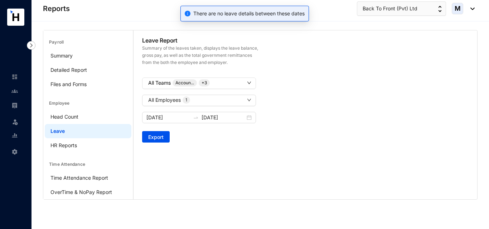
click at [196, 84] on span "Accoun..." at bounding box center [185, 82] width 24 height 7
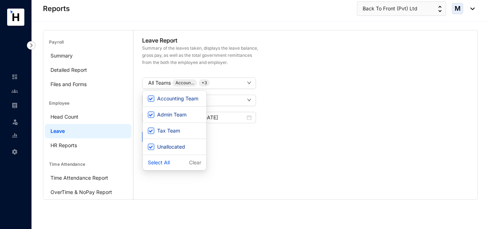
click at [257, 154] on div "Leave Report Summary of the leaves taken, displays the leave balance, gross pay…" at bounding box center [306, 114] width 344 height 169
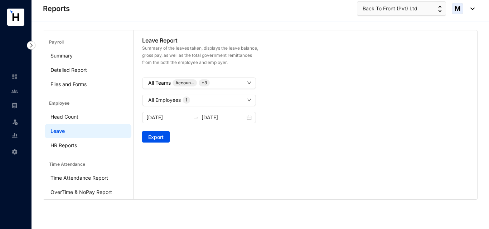
click at [185, 85] on p "Accoun..." at bounding box center [184, 82] width 19 height 7
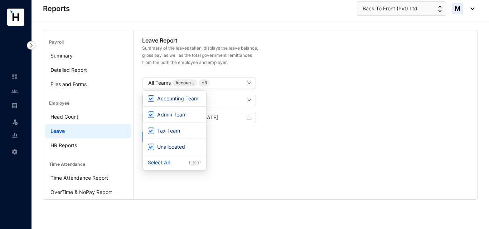
click at [160, 168] on div "Select All Clear" at bounding box center [174, 162] width 63 height 15
click at [157, 163] on p "Select All" at bounding box center [159, 162] width 22 height 7
click at [153, 97] on input "Accounting Team" at bounding box center [151, 99] width 6 height 6
checkbox input "false"
click at [151, 112] on input "Admin Team" at bounding box center [151, 115] width 6 height 6
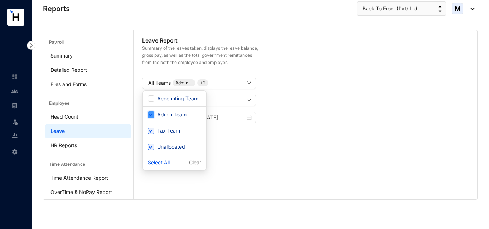
checkbox input "false"
click at [148, 132] on input "Tax Team" at bounding box center [151, 131] width 6 height 6
checkbox input "false"
click at [149, 147] on input "Unallocated" at bounding box center [151, 147] width 6 height 6
checkbox input "false"
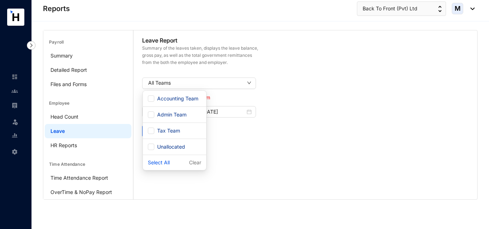
click at [155, 167] on div "Select All Clear" at bounding box center [174, 162] width 63 height 15
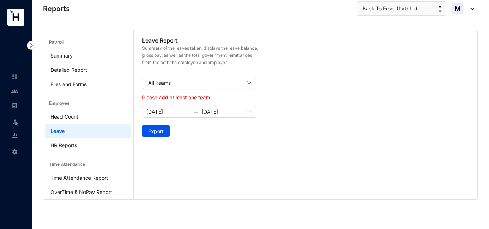
click at [258, 163] on div "Leave Report Summary of the leaves taken, displays the leave balance, gross pay…" at bounding box center [306, 114] width 344 height 169
click at [249, 83] on icon "down" at bounding box center [249, 83] width 4 height 4
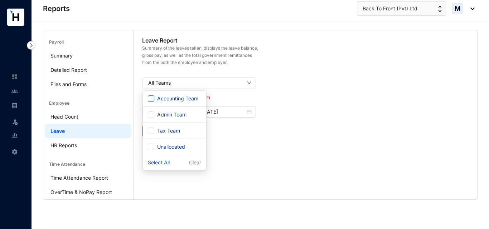
click at [194, 97] on span "Accounting Team" at bounding box center [177, 99] width 47 height 8
click at [154, 97] on input "Accounting Team" at bounding box center [151, 99] width 6 height 6
checkbox input "true"
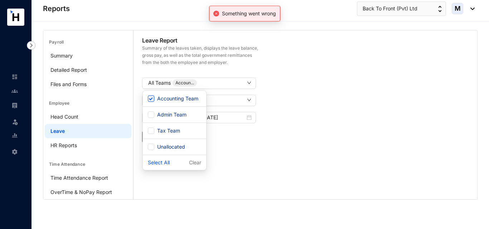
click at [225, 147] on div "Accounting Team Admin Team Tax Team Unallocated Select All Clear Accounting Tea…" at bounding box center [199, 131] width 114 height 80
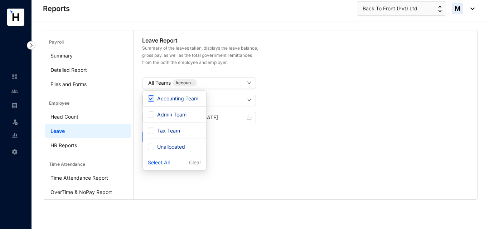
click at [229, 163] on div "Accounting Team Admin Team Tax Team Unallocated Select All Clear Accounting Tea…" at bounding box center [199, 131] width 114 height 80
click at [161, 164] on p "Select All" at bounding box center [159, 162] width 22 height 7
checkbox input "true"
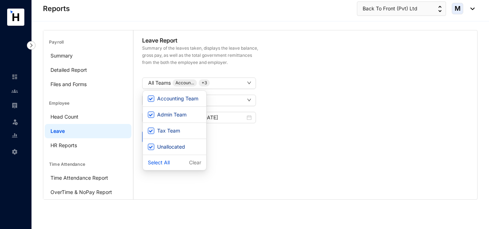
click at [283, 142] on div "Leave Report Summary of the leaves taken, displays the leave balance, gross pay…" at bounding box center [306, 89] width 344 height 118
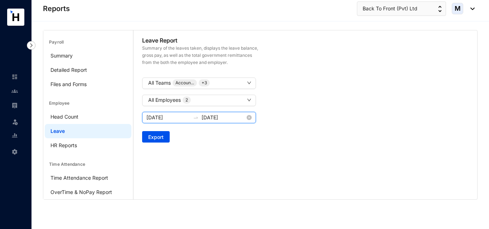
click at [171, 115] on input "[DATE]" at bounding box center [168, 118] width 44 height 8
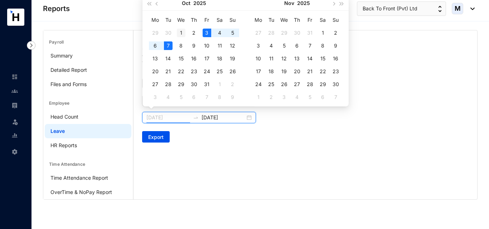
type input "[DATE]"
click at [180, 32] on div "1" at bounding box center [181, 33] width 9 height 9
type input "[DATE]"
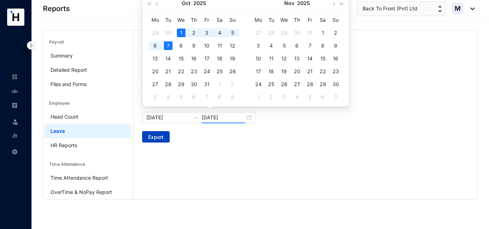
type input "[DATE]"
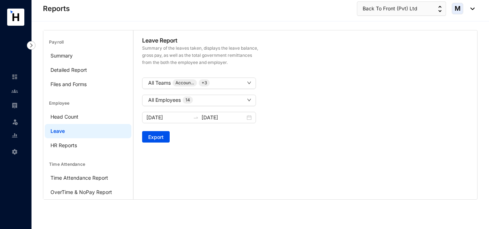
click at [338, 80] on div "All Teams Accoun... + 3" at bounding box center [305, 86] width 331 height 17
click at [71, 72] on link "Detailed Report" at bounding box center [68, 70] width 37 height 6
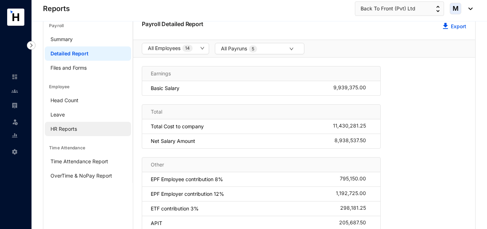
scroll to position [44, 0]
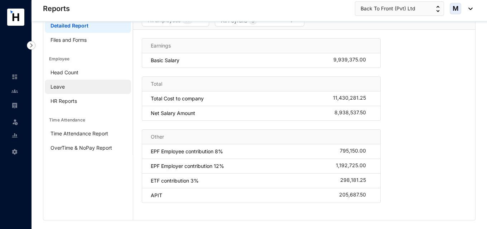
click at [61, 84] on link "Leave" at bounding box center [57, 87] width 14 height 6
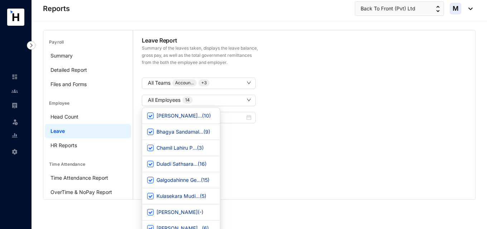
click at [279, 147] on div "Leave Report Summary of the leaves taken, displays the leave balance, gross pay…" at bounding box center [304, 89] width 342 height 118
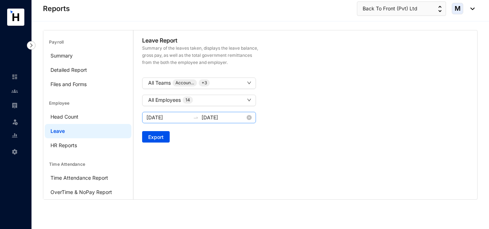
click at [166, 113] on div "[DATE] [DATE]" at bounding box center [199, 117] width 114 height 11
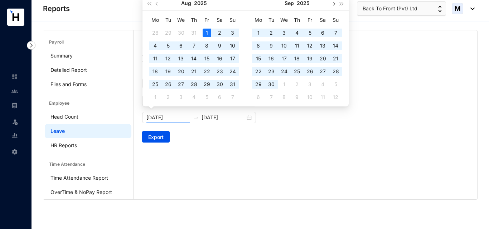
click at [332, 4] on span "button" at bounding box center [334, 4] width 4 height 4
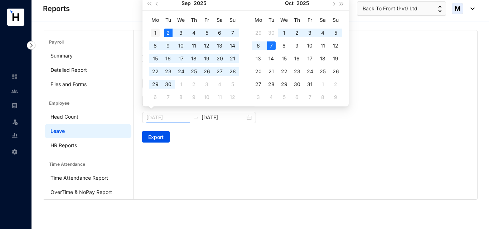
type input "[DATE]"
click at [154, 33] on div "1" at bounding box center [155, 33] width 9 height 9
click at [270, 46] on div "7" at bounding box center [271, 46] width 9 height 9
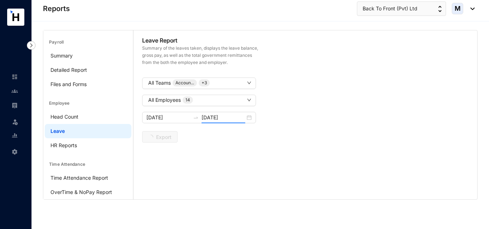
type input "[DATE]"
click at [155, 139] on span "Export" at bounding box center [155, 137] width 15 height 7
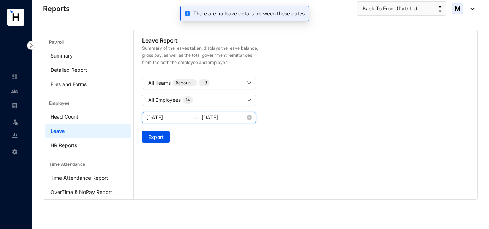
click at [178, 116] on input "[DATE]" at bounding box center [168, 118] width 44 height 8
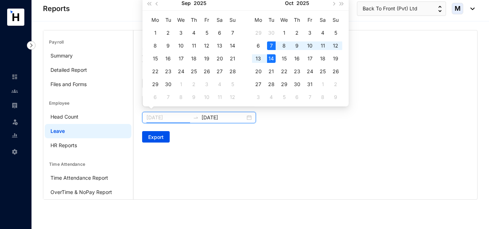
type input "[DATE]"
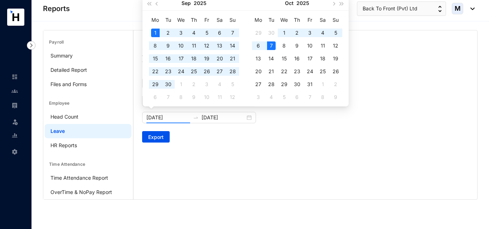
click at [185, 139] on div "Leave Report Summary of the leaves taken, displays the leave balance, gross pay…" at bounding box center [306, 89] width 344 height 118
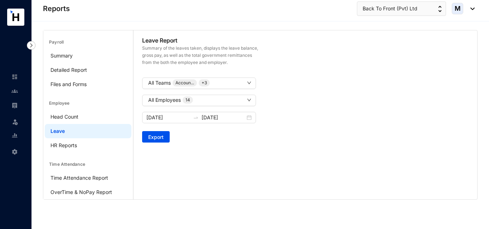
click at [11, 102] on link at bounding box center [20, 105] width 18 height 7
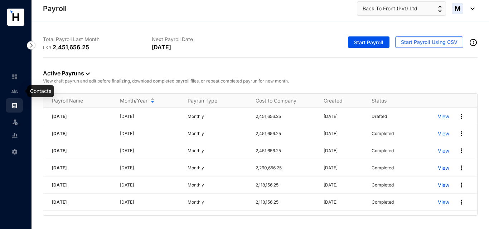
click at [15, 87] on div at bounding box center [14, 87] width 6 height 6
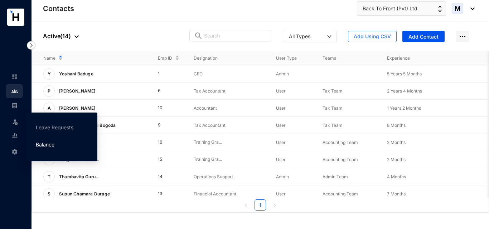
click at [37, 142] on link "Balance" at bounding box center [45, 145] width 19 height 6
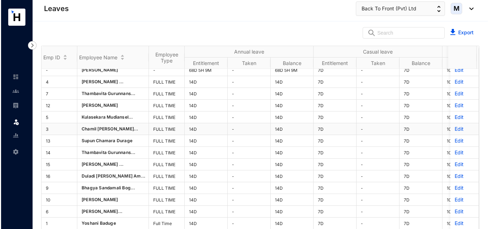
scroll to position [10, 0]
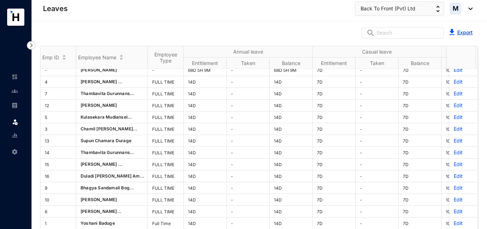
click at [462, 35] on link "Export" at bounding box center [464, 32] width 15 height 6
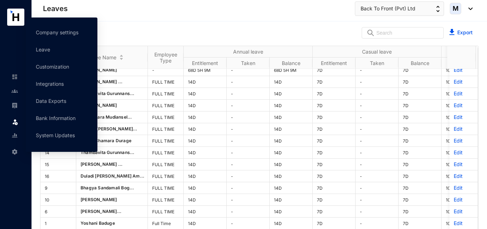
click at [15, 152] on img at bounding box center [14, 152] width 6 height 6
click at [54, 86] on link "Integrations" at bounding box center [50, 84] width 28 height 6
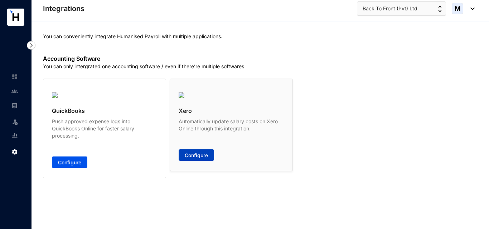
click at [194, 156] on span "Configure" at bounding box center [196, 155] width 23 height 7
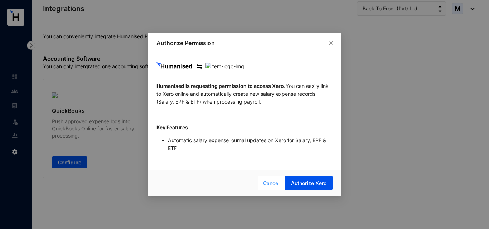
click at [277, 182] on span "Cancel" at bounding box center [271, 184] width 16 height 8
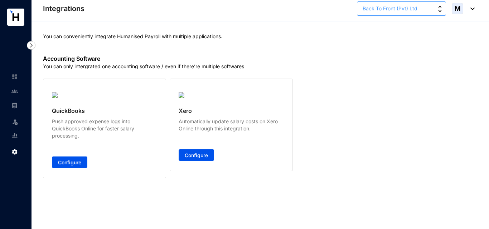
click at [386, 12] on span "Back To Front (Pvt) Ltd" at bounding box center [390, 9] width 55 height 8
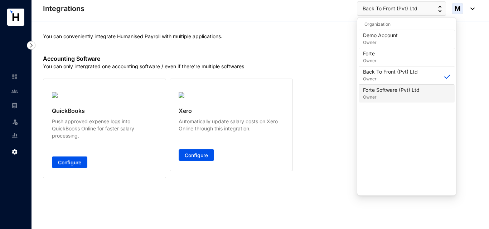
click at [372, 88] on p "Forte Software (Pvt) Ltd" at bounding box center [391, 90] width 57 height 7
